Goal: Information Seeking & Learning: Learn about a topic

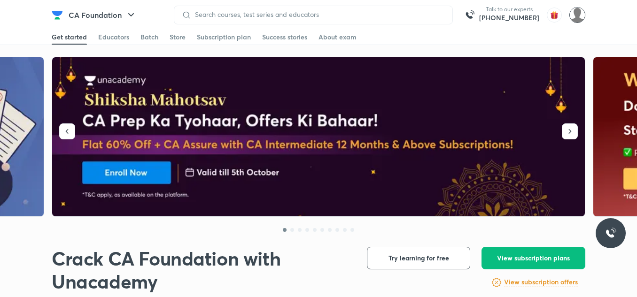
click at [575, 17] on img at bounding box center [577, 15] width 16 height 16
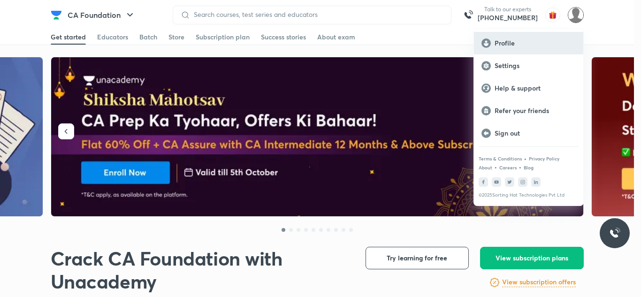
click at [546, 44] on p "Profile" at bounding box center [535, 43] width 81 height 8
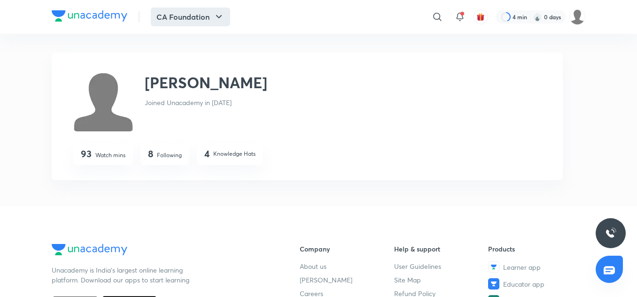
click at [217, 15] on icon "button" at bounding box center [218, 16] width 11 height 11
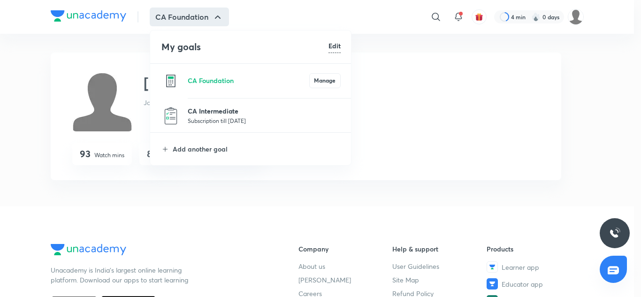
click at [222, 108] on p "CA Intermediate" at bounding box center [264, 111] width 153 height 10
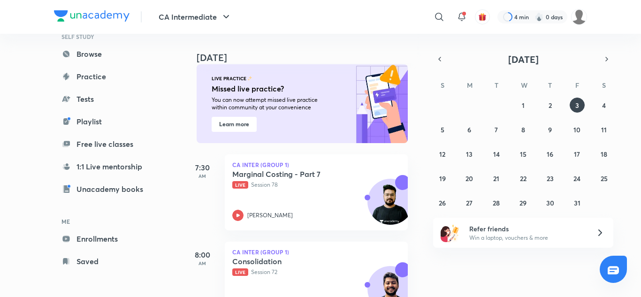
scroll to position [56, 6]
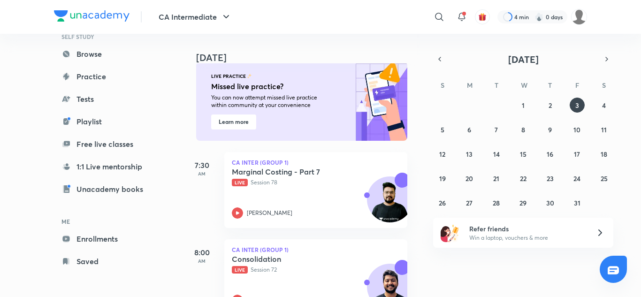
click at [241, 120] on button "Learn more" at bounding box center [233, 122] width 45 height 15
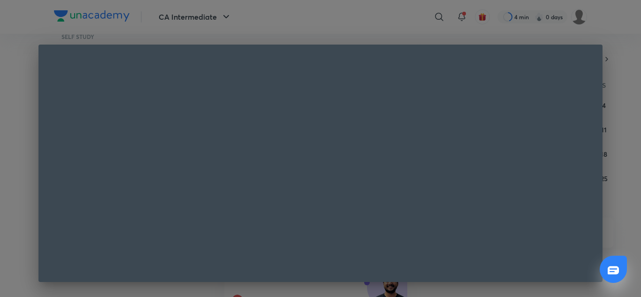
click at [593, 38] on div at bounding box center [320, 148] width 641 height 297
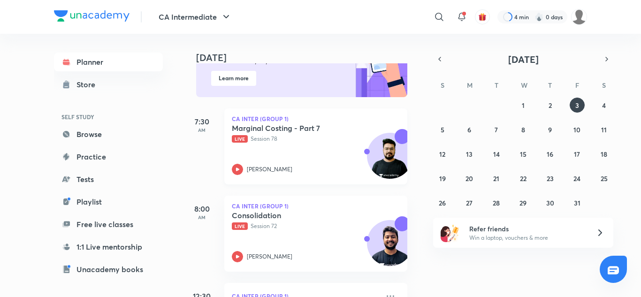
scroll to position [0, 6]
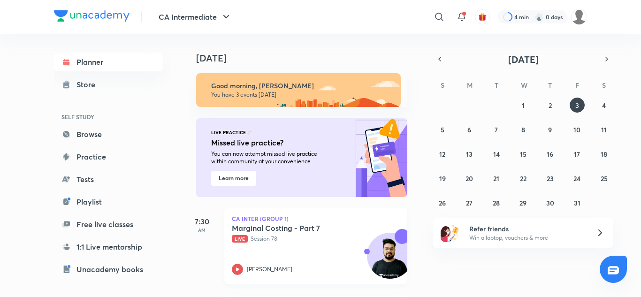
click at [338, 246] on div "Marginal Costing - Part 7 Live Session 78 [PERSON_NAME]" at bounding box center [305, 249] width 147 height 52
click at [277, 219] on p "CA Inter (Group 1)" at bounding box center [316, 219] width 168 height 6
click at [273, 229] on h5 "Marginal Costing - Part 7" at bounding box center [290, 227] width 117 height 9
